Goal: Navigation & Orientation: Understand site structure

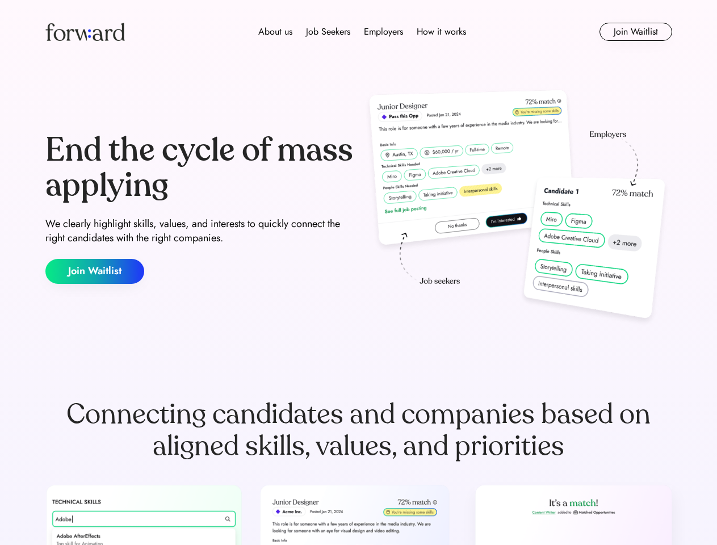
click at [358, 273] on div "End the cycle of mass applying We clearly highlight skills, values, and interes…" at bounding box center [358, 208] width 627 height 244
click at [359, 32] on div "About us Job Seekers Employers How it works" at bounding box center [362, 32] width 447 height 14
click at [85, 32] on img at bounding box center [84, 32] width 79 height 18
click at [362, 32] on div "About us Job Seekers Employers How it works" at bounding box center [362, 32] width 447 height 14
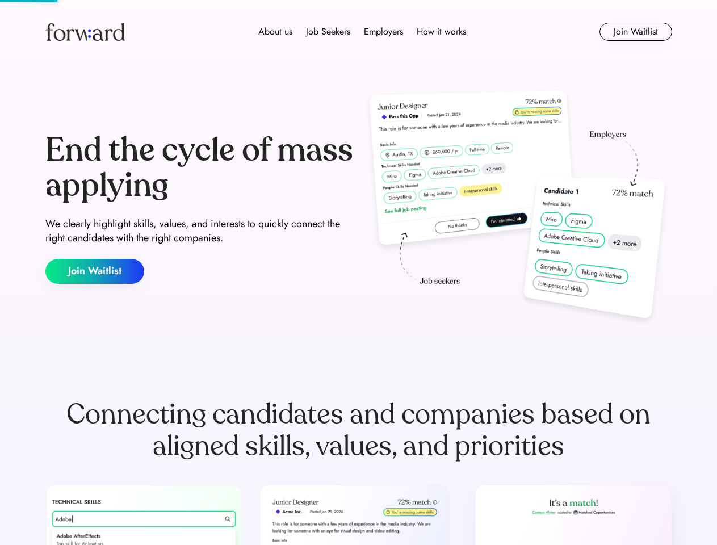
click at [275, 32] on div "About us" at bounding box center [275, 32] width 34 height 14
click at [328, 32] on div "Job Seekers" at bounding box center [328, 32] width 44 height 14
click at [383, 32] on div "Employers" at bounding box center [383, 32] width 39 height 14
click at [441, 32] on div "How it works" at bounding box center [441, 32] width 49 height 14
click at [635, 32] on button "Join Waitlist" at bounding box center [636, 32] width 73 height 18
